Goal: Information Seeking & Learning: Learn about a topic

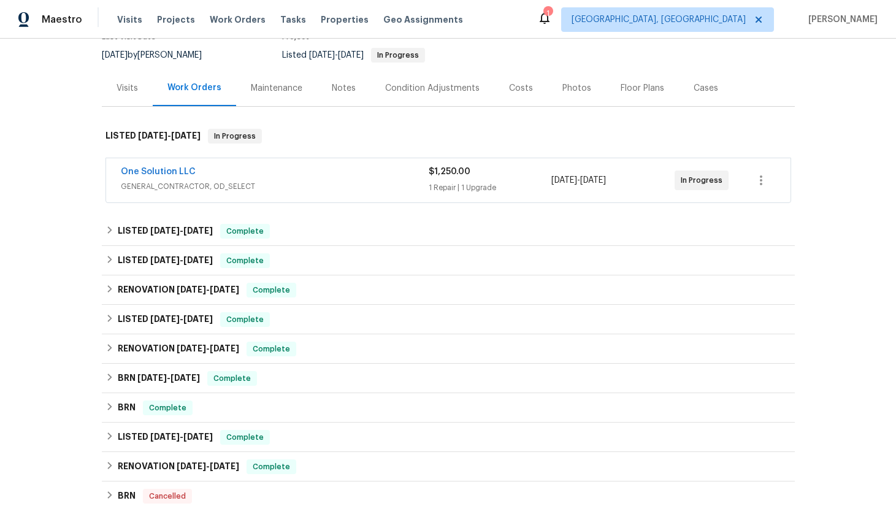
scroll to position [148, 0]
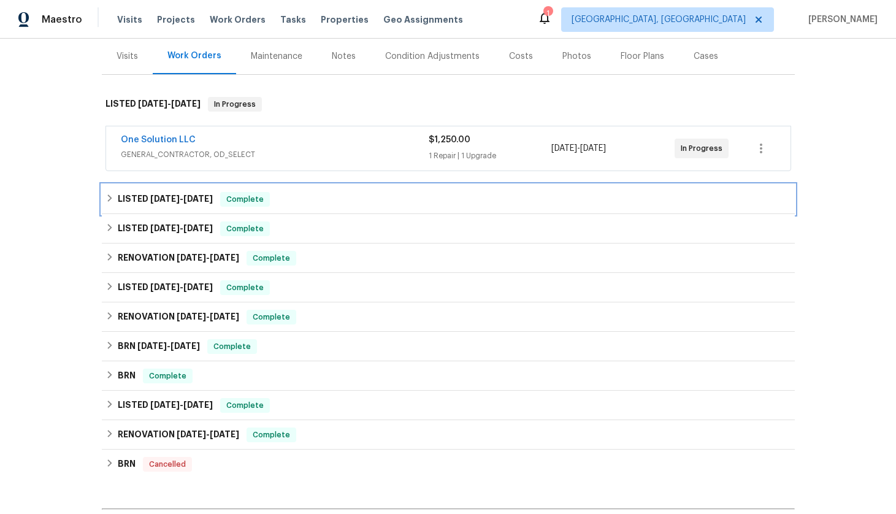
click at [174, 190] on div "LISTED [DATE] - [DATE] Complete" at bounding box center [448, 199] width 693 height 29
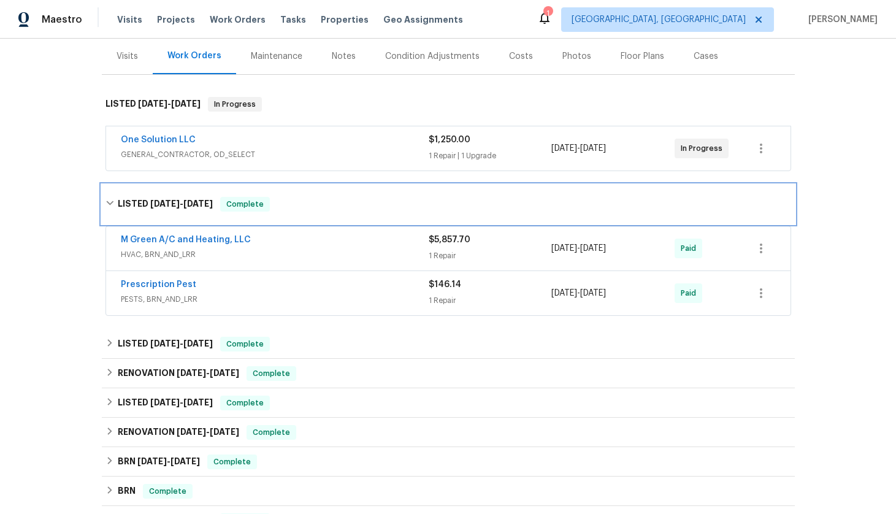
click at [174, 190] on div "LISTED [DATE] - [DATE] Complete" at bounding box center [448, 204] width 693 height 39
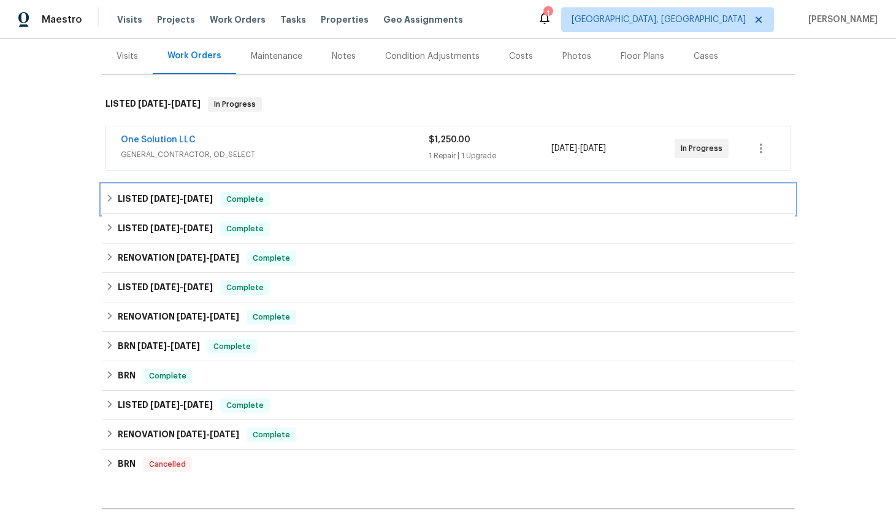
scroll to position [194, 0]
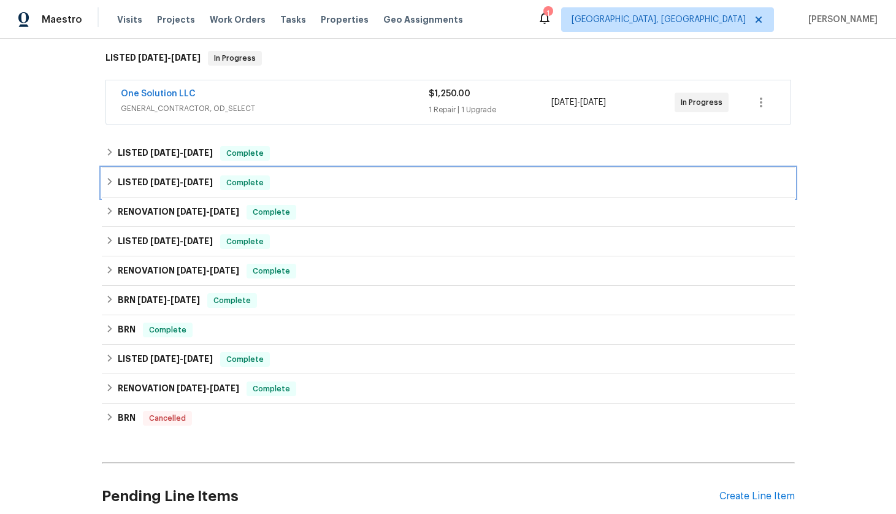
click at [174, 190] on div "LISTED [DATE] - [DATE] Complete" at bounding box center [448, 182] width 693 height 29
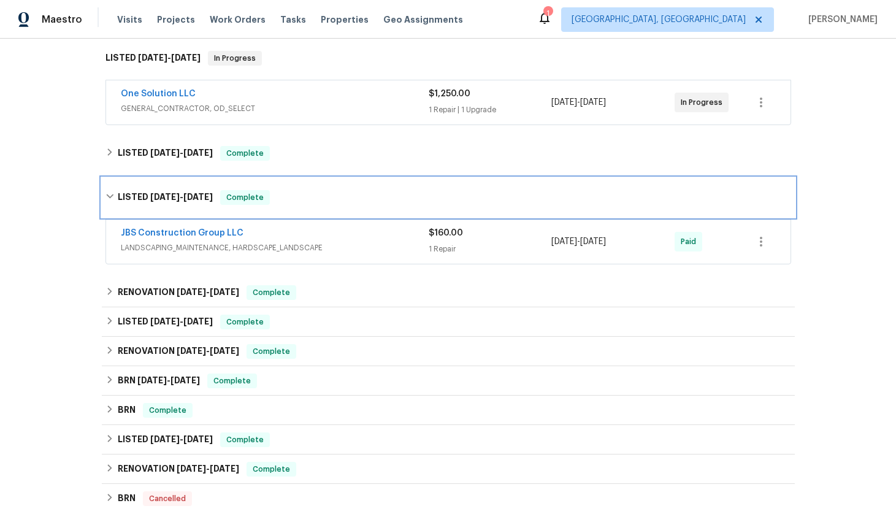
click at [172, 194] on span "[DATE]" at bounding box center [164, 197] width 29 height 9
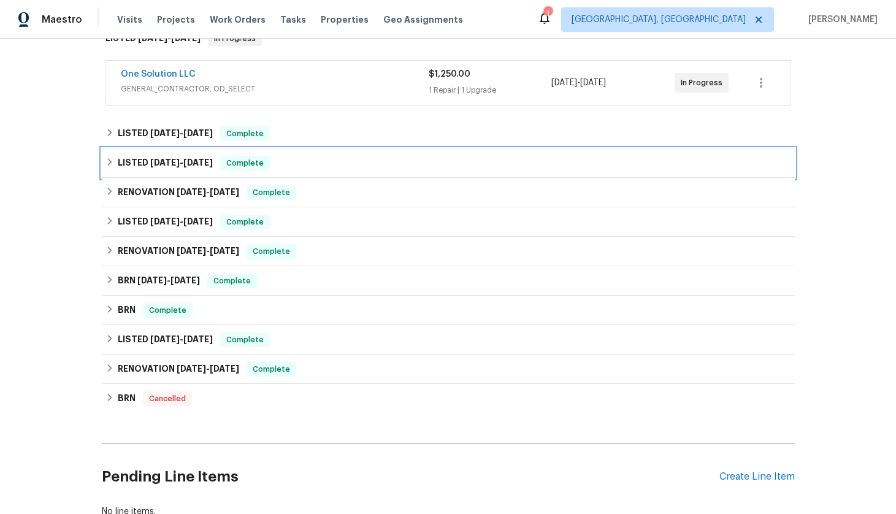
scroll to position [216, 0]
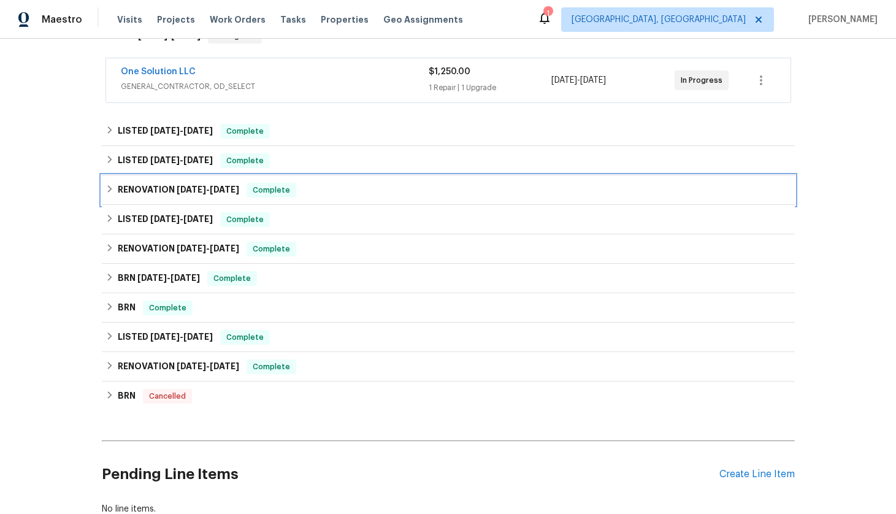
click at [172, 194] on h6 "RENOVATION [DATE] - [DATE]" at bounding box center [178, 190] width 121 height 15
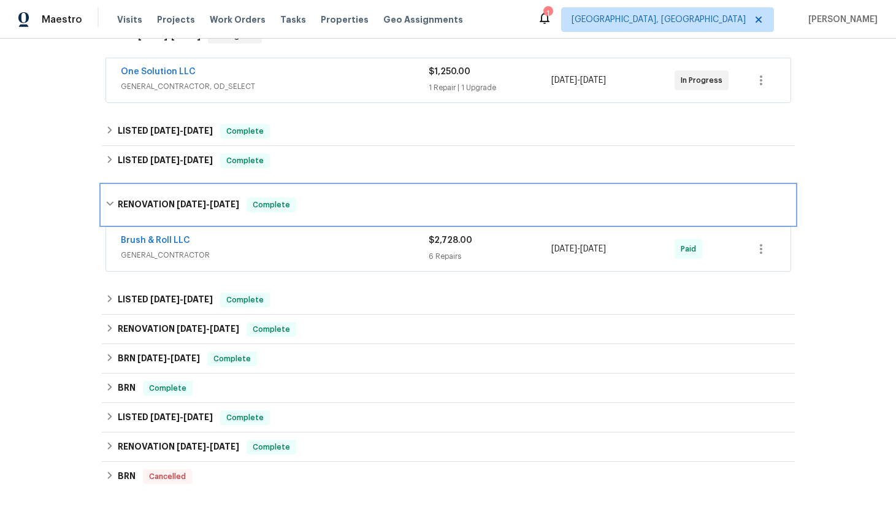
click at [171, 202] on h6 "RENOVATION [DATE] - [DATE]" at bounding box center [178, 204] width 121 height 15
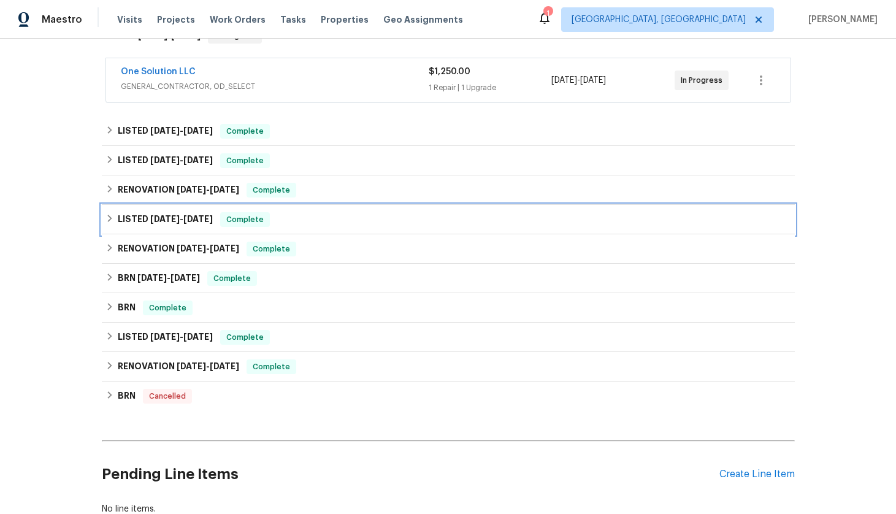
click at [185, 224] on h6 "LISTED [DATE] - [DATE]" at bounding box center [165, 219] width 95 height 15
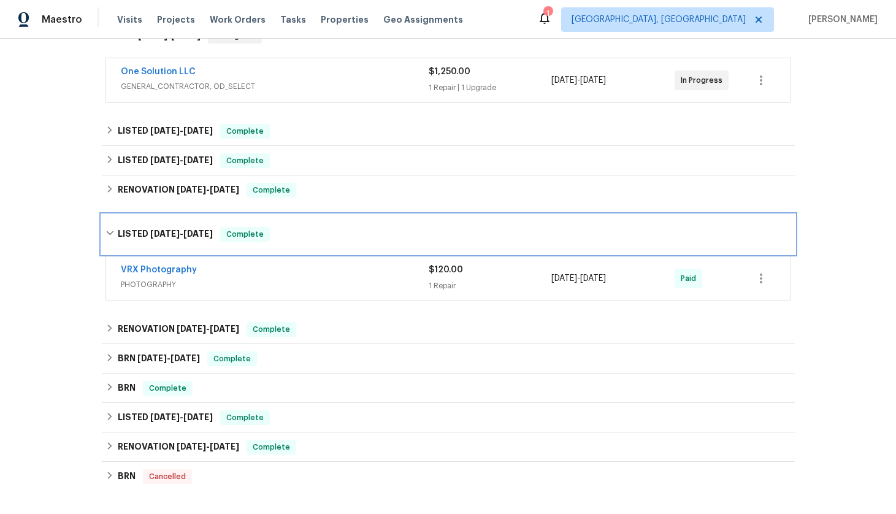
click at [185, 224] on div "LISTED [DATE] - [DATE] Complete" at bounding box center [448, 234] width 693 height 39
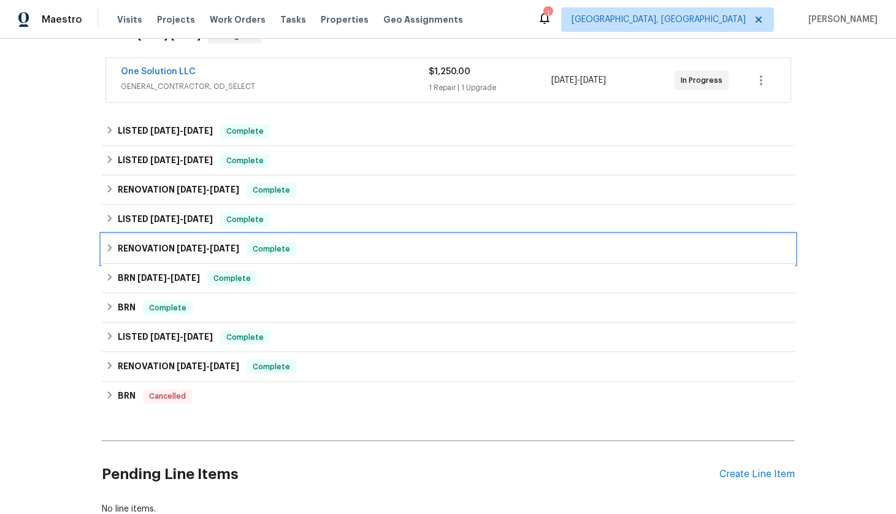
click at [181, 250] on span "[DATE]" at bounding box center [191, 248] width 29 height 9
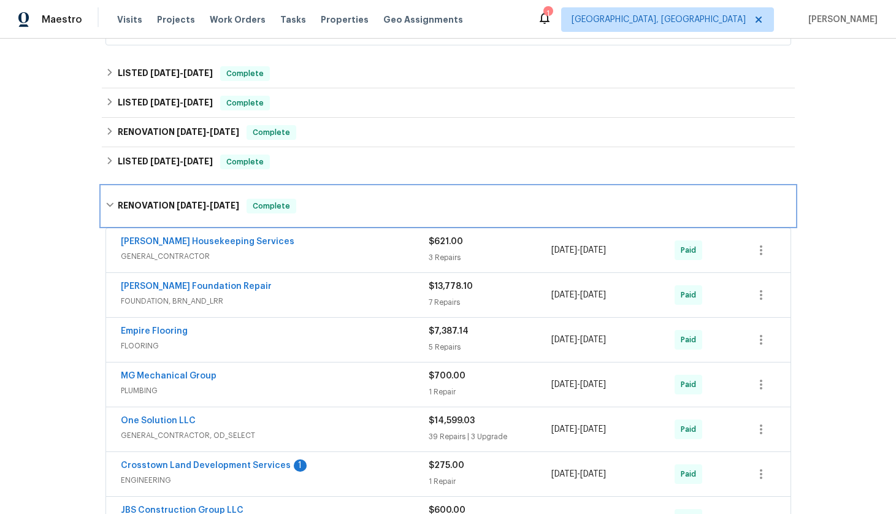
scroll to position [307, 0]
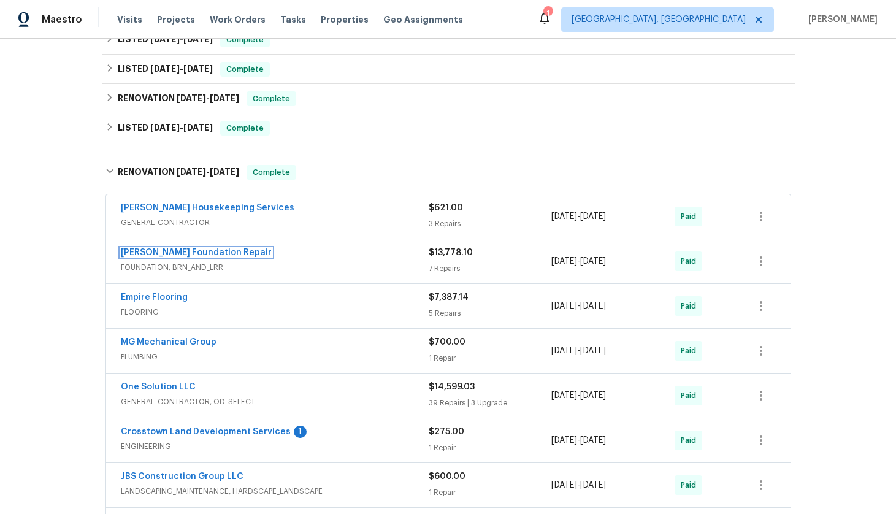
click at [187, 253] on link "[PERSON_NAME] Foundation Repair" at bounding box center [196, 252] width 151 height 9
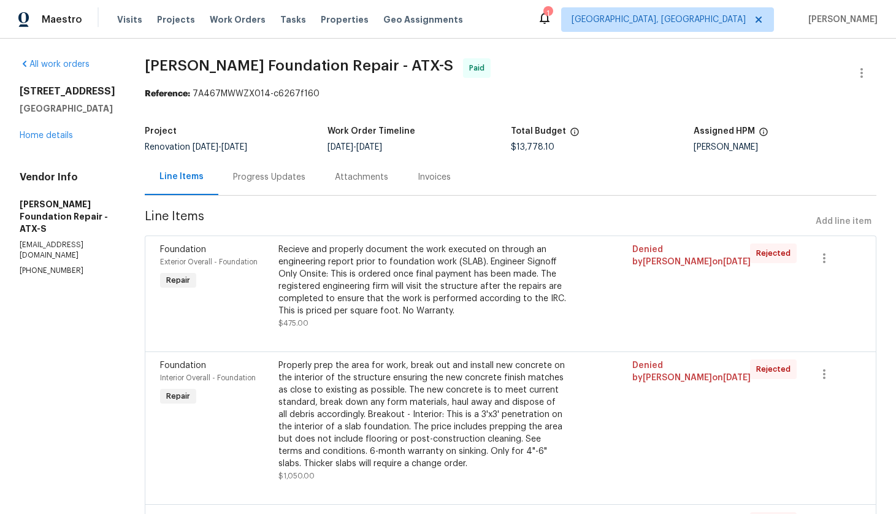
click at [418, 181] on div "Invoices" at bounding box center [434, 177] width 33 height 12
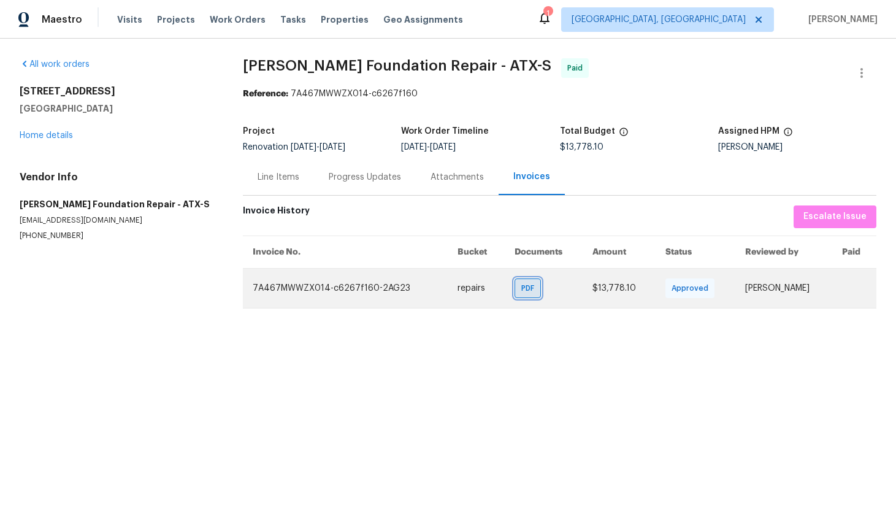
click at [521, 288] on span "PDF" at bounding box center [530, 288] width 18 height 12
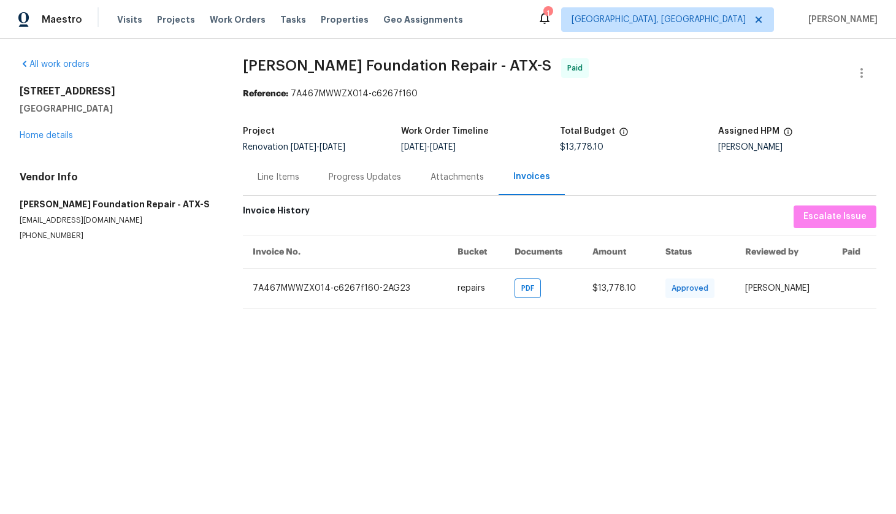
click at [435, 181] on div "Attachments" at bounding box center [456, 177] width 53 height 12
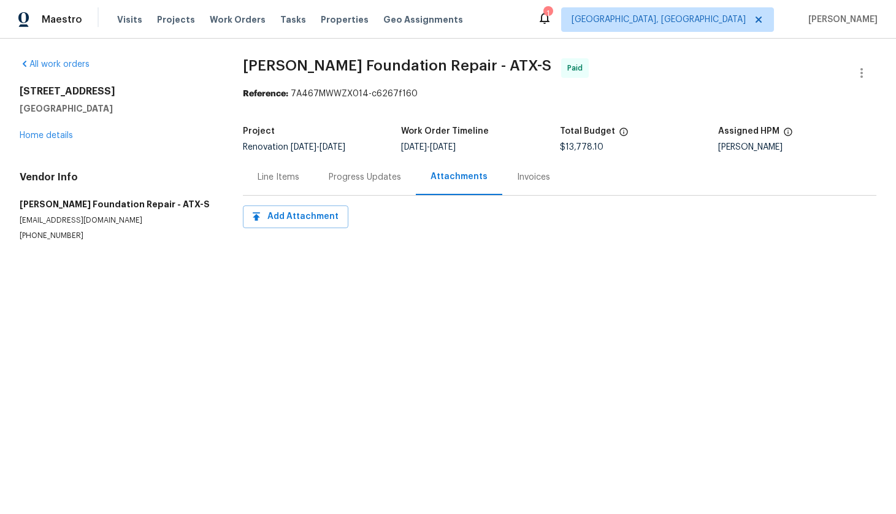
click at [294, 172] on div "Line Items" at bounding box center [278, 177] width 42 height 12
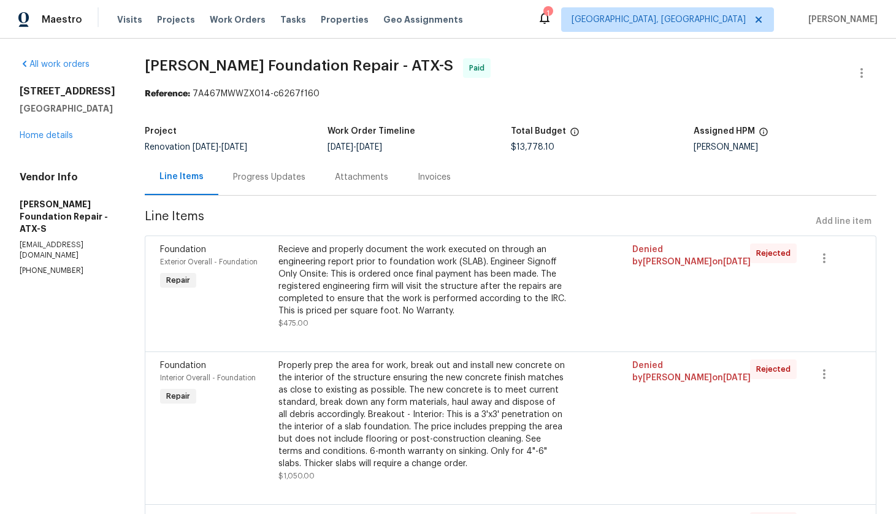
click at [335, 182] on div "Attachments" at bounding box center [361, 177] width 53 height 12
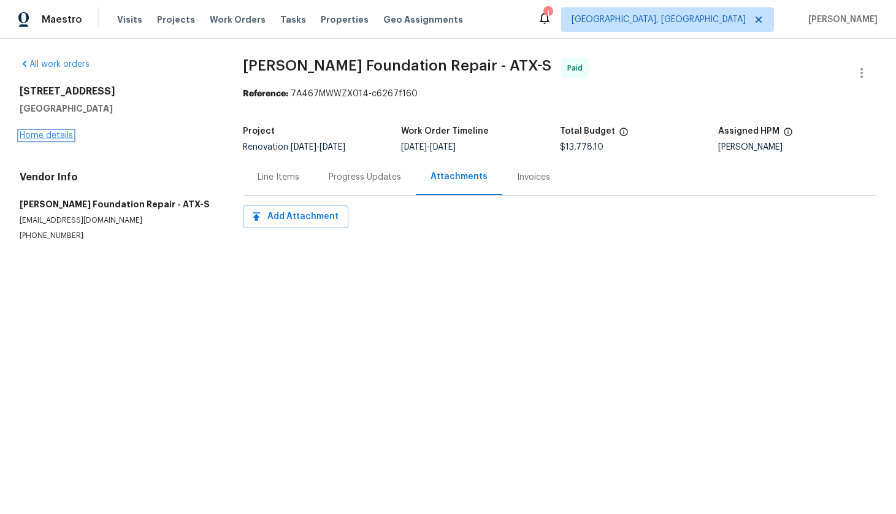
click at [59, 138] on link "Home details" at bounding box center [46, 135] width 53 height 9
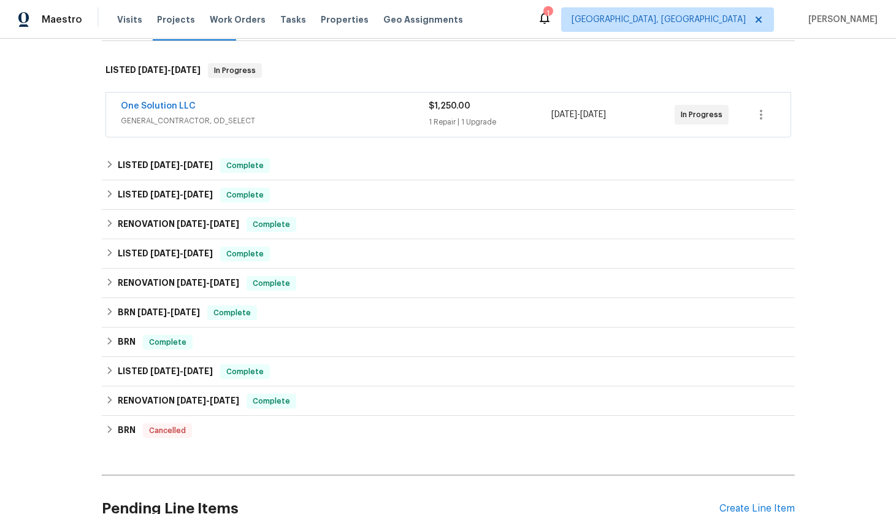
scroll to position [177, 0]
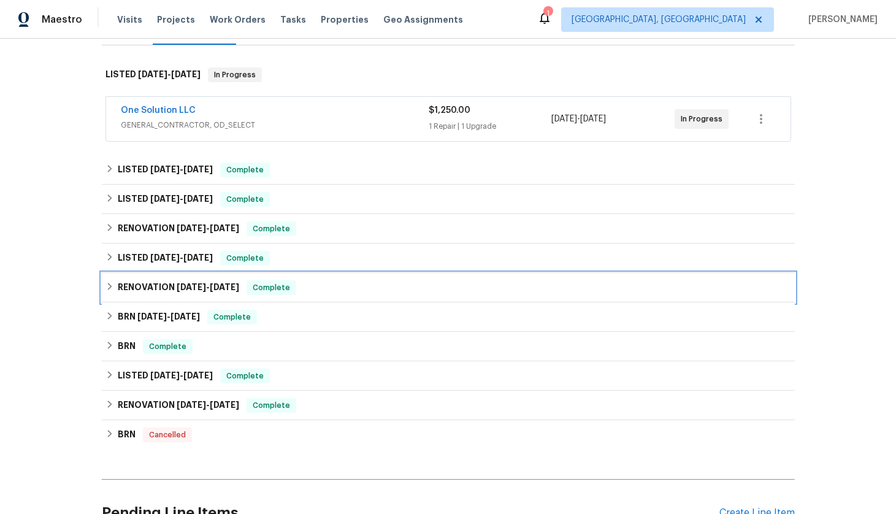
click at [378, 289] on div "RENOVATION [DATE] - [DATE] Complete" at bounding box center [447, 287] width 685 height 15
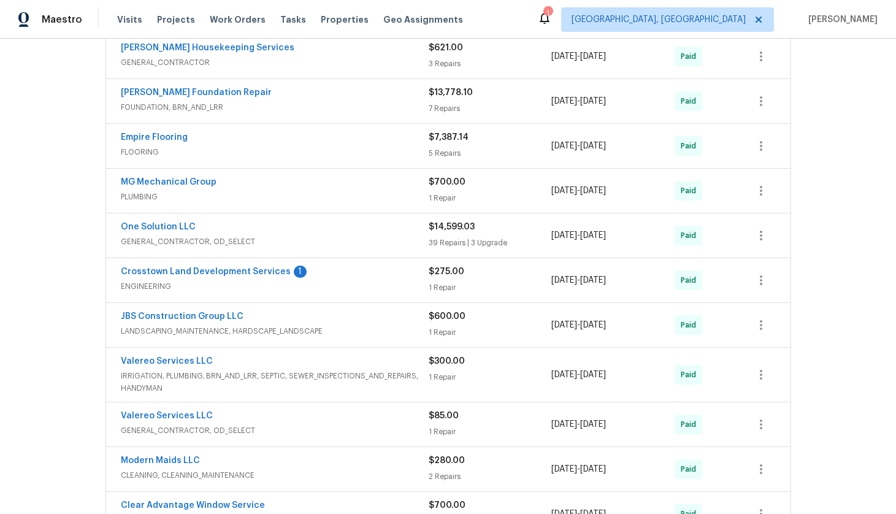
scroll to position [468, 0]
click at [220, 272] on link "Crosstown Land Development Services" at bounding box center [206, 271] width 170 height 9
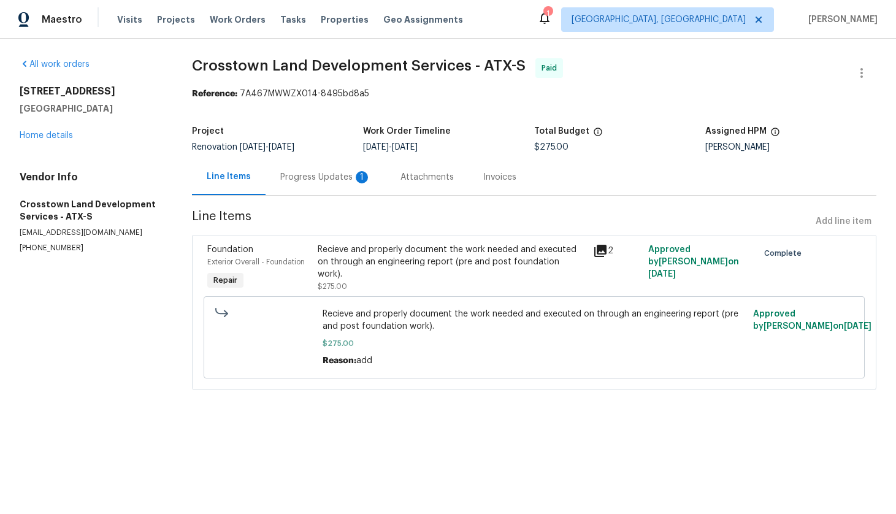
click at [508, 178] on div "Invoices" at bounding box center [499, 177] width 33 height 12
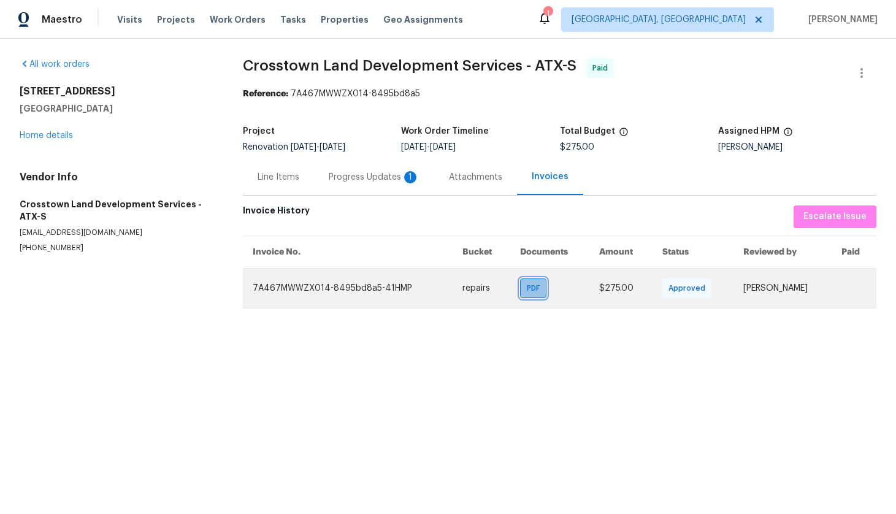
click at [527, 291] on span "PDF" at bounding box center [536, 288] width 18 height 12
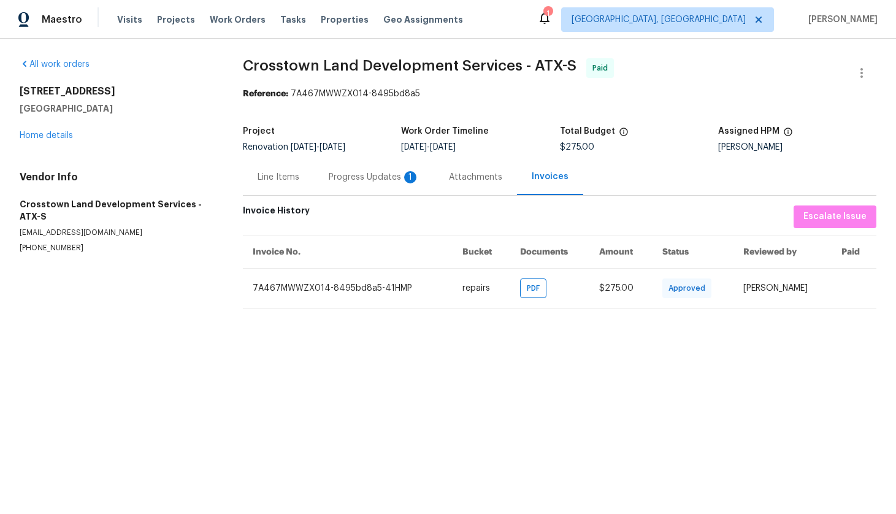
click at [390, 178] on div "Progress Updates 1" at bounding box center [374, 177] width 91 height 12
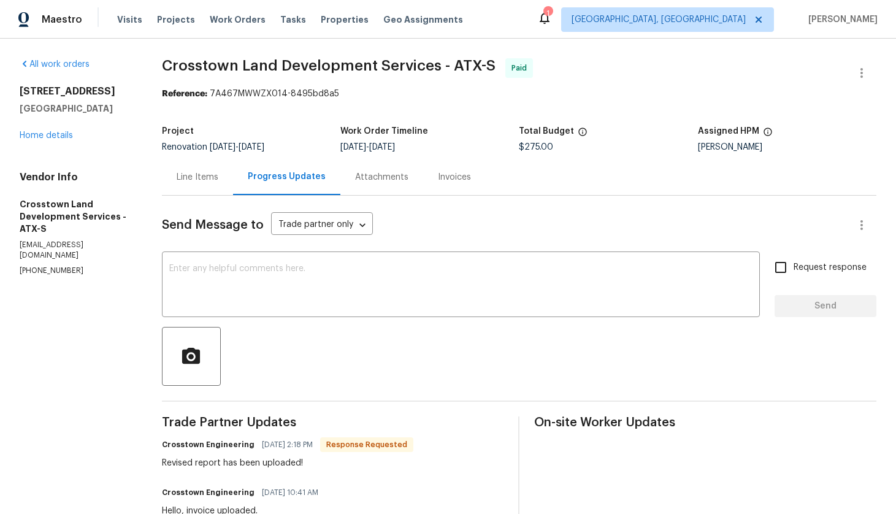
scroll to position [2, 0]
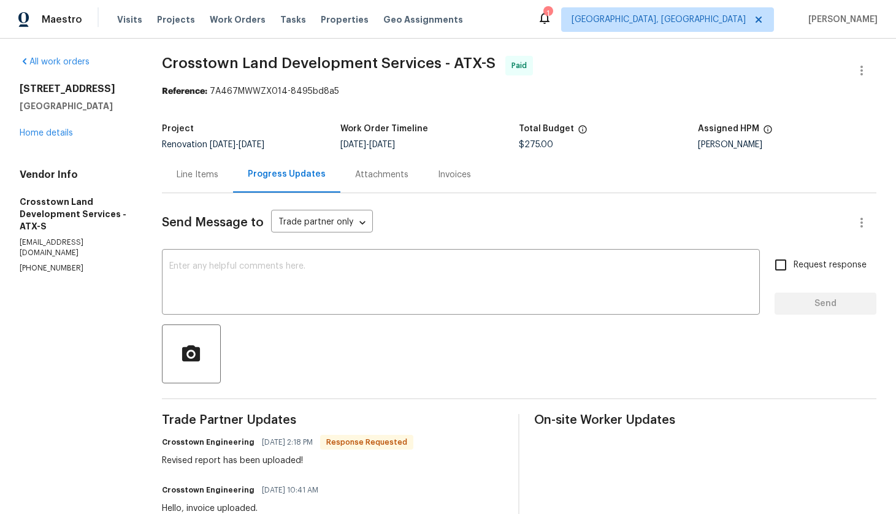
click at [385, 178] on div "Attachments" at bounding box center [381, 175] width 53 height 12
